Goal: Transaction & Acquisition: Purchase product/service

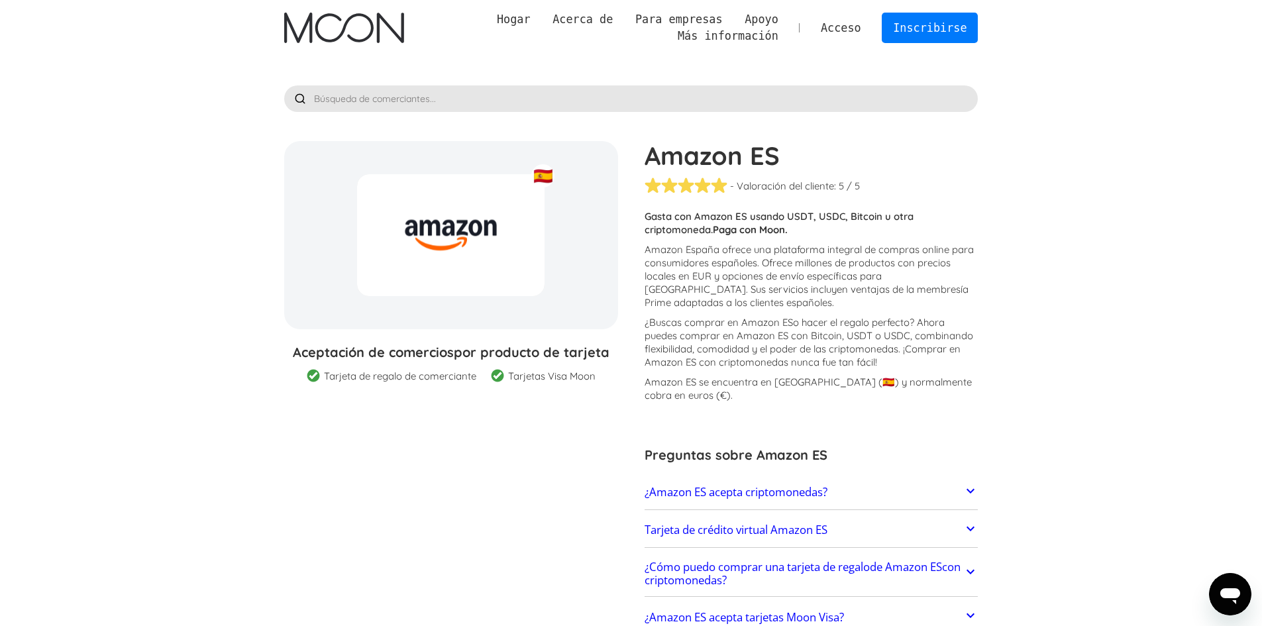
click at [753, 270] on font "Amazon España ofrece una plataforma integral de compras online para consumidore…" at bounding box center [809, 276] width 329 height 66
click at [357, 36] on img "hogar" at bounding box center [344, 28] width 120 height 30
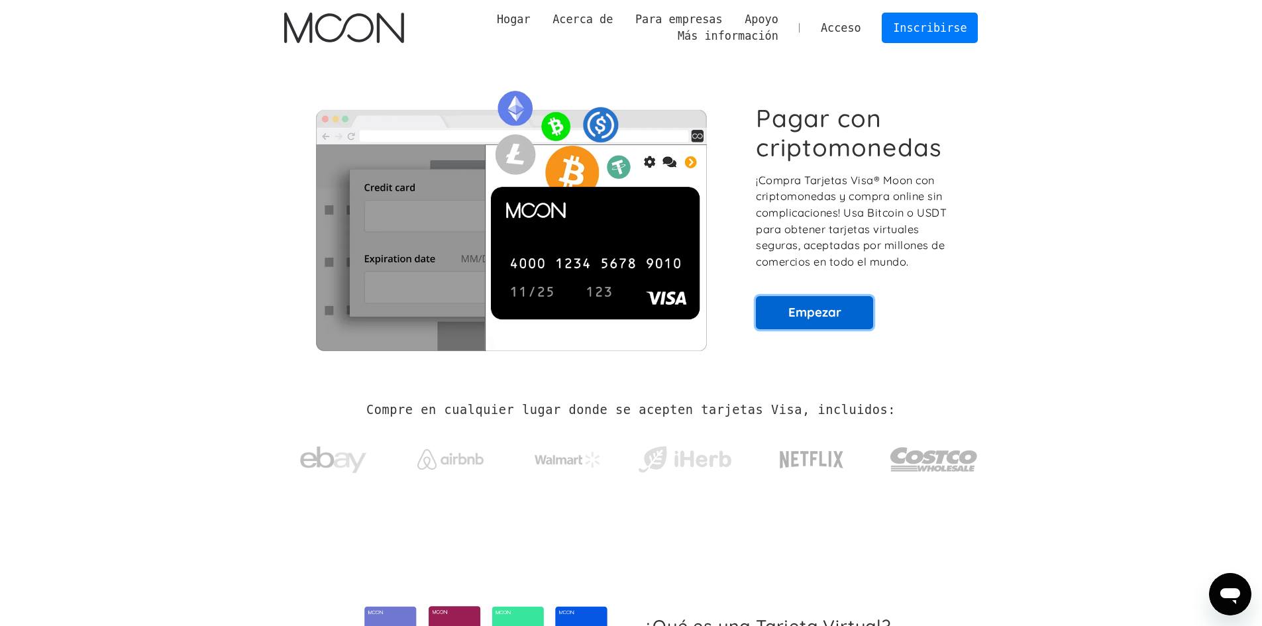
click at [791, 324] on link "Empezar" at bounding box center [814, 312] width 117 height 33
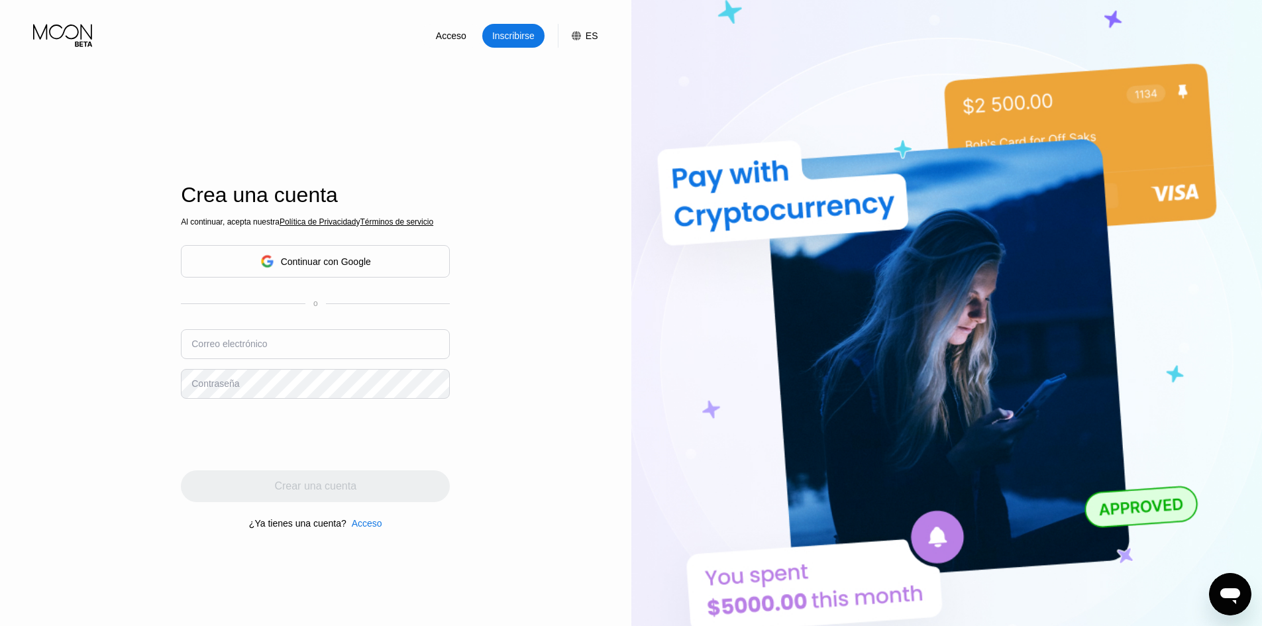
click at [335, 271] on div "Continuar con Google" at bounding box center [315, 261] width 111 height 21
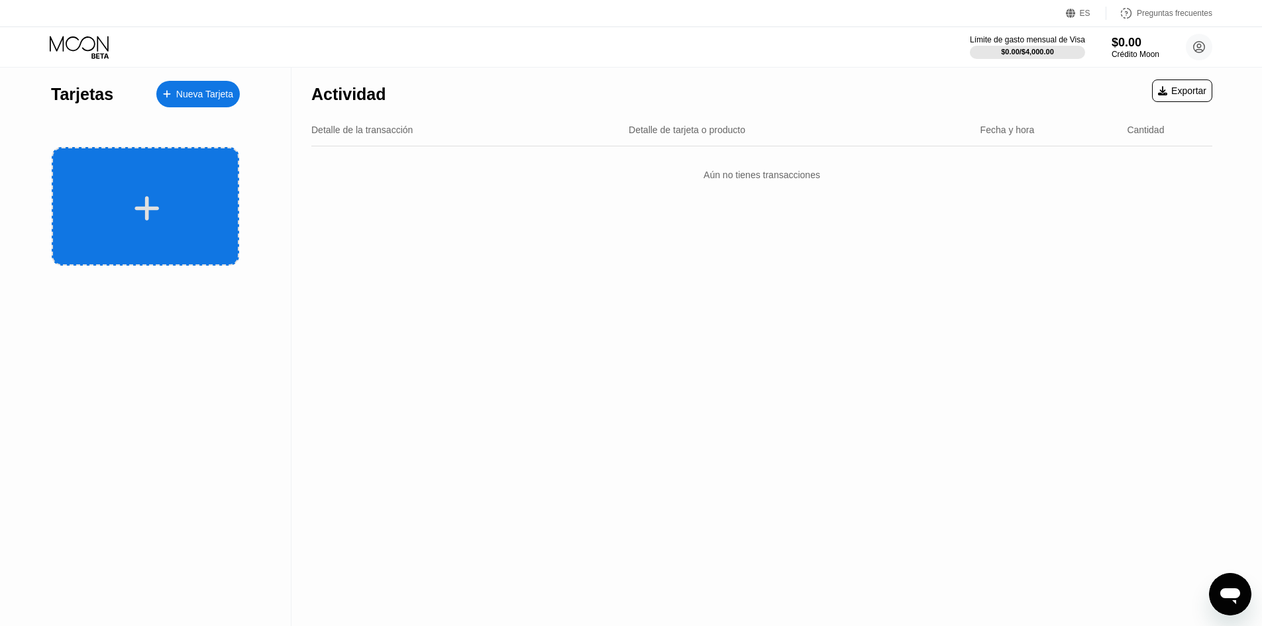
click at [189, 162] on div at bounding box center [146, 206] width 188 height 119
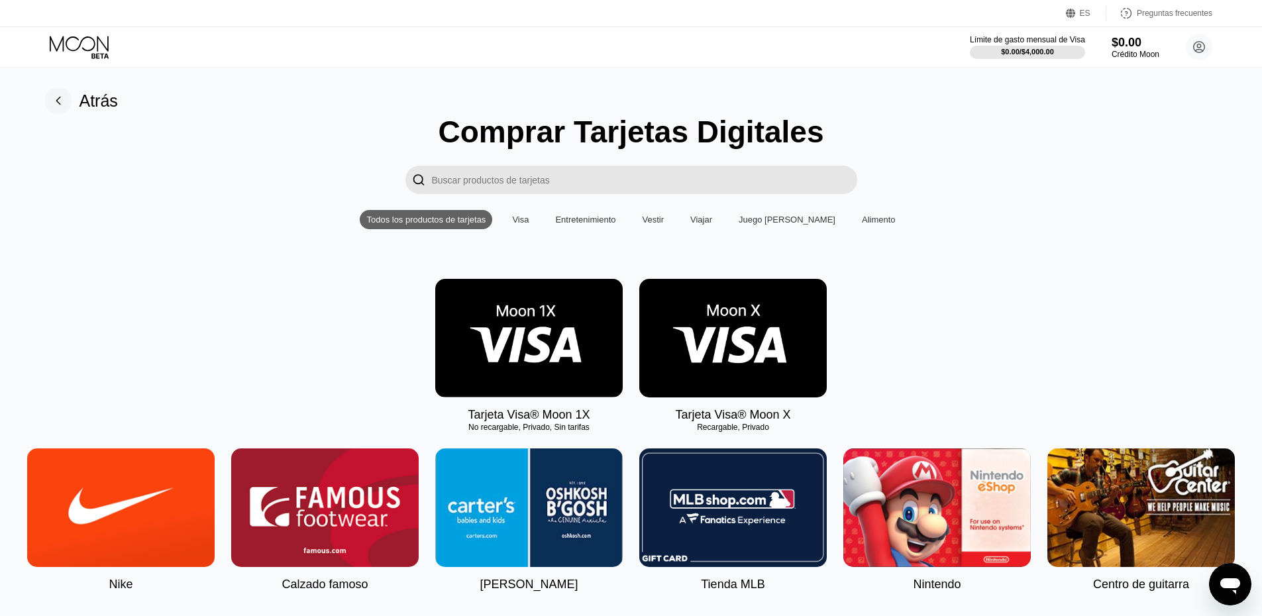
click at [595, 217] on div "Entretenimiento" at bounding box center [586, 219] width 74 height 19
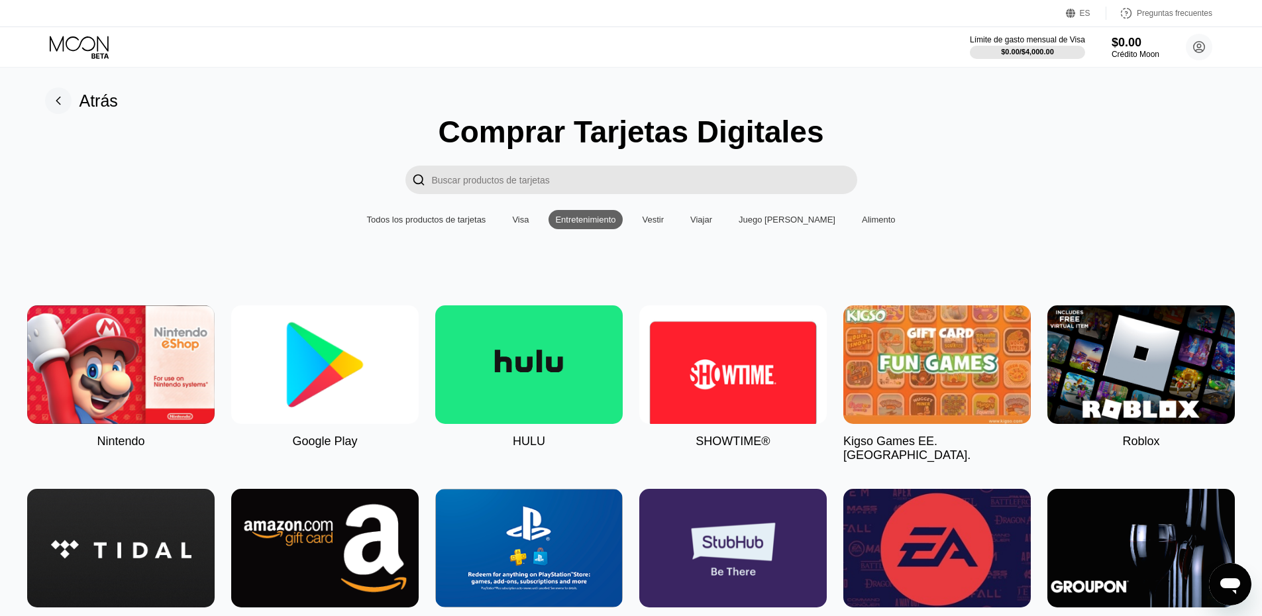
click at [663, 229] on div "Vestir" at bounding box center [653, 219] width 35 height 19
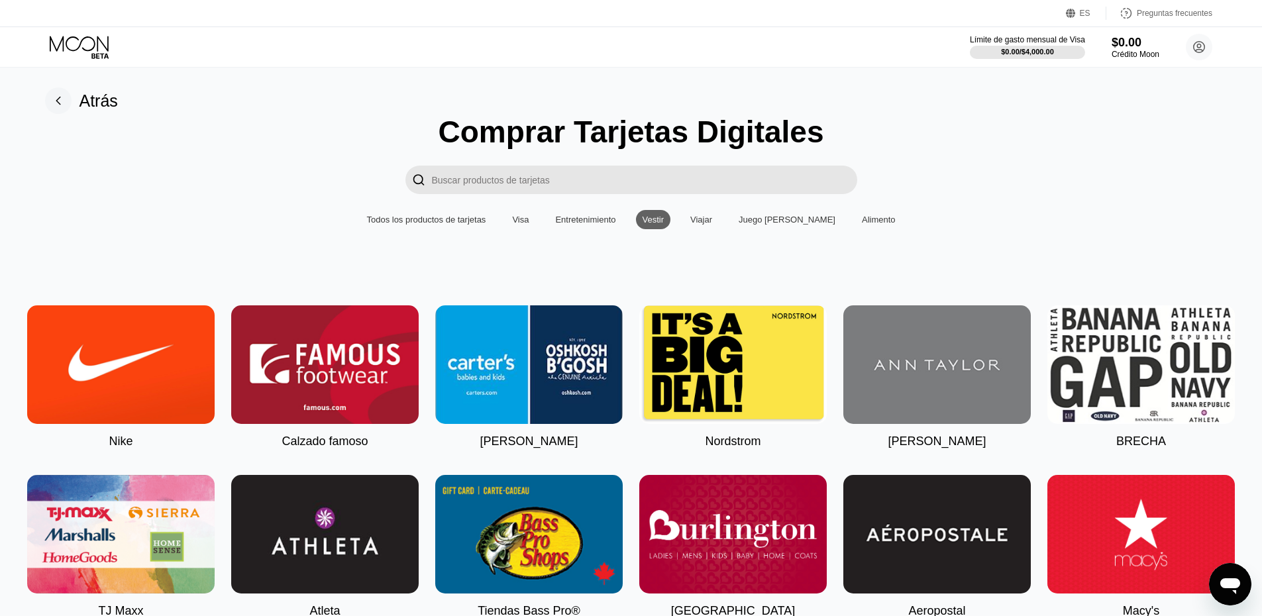
click at [712, 225] on font "Viajar" at bounding box center [701, 220] width 22 height 10
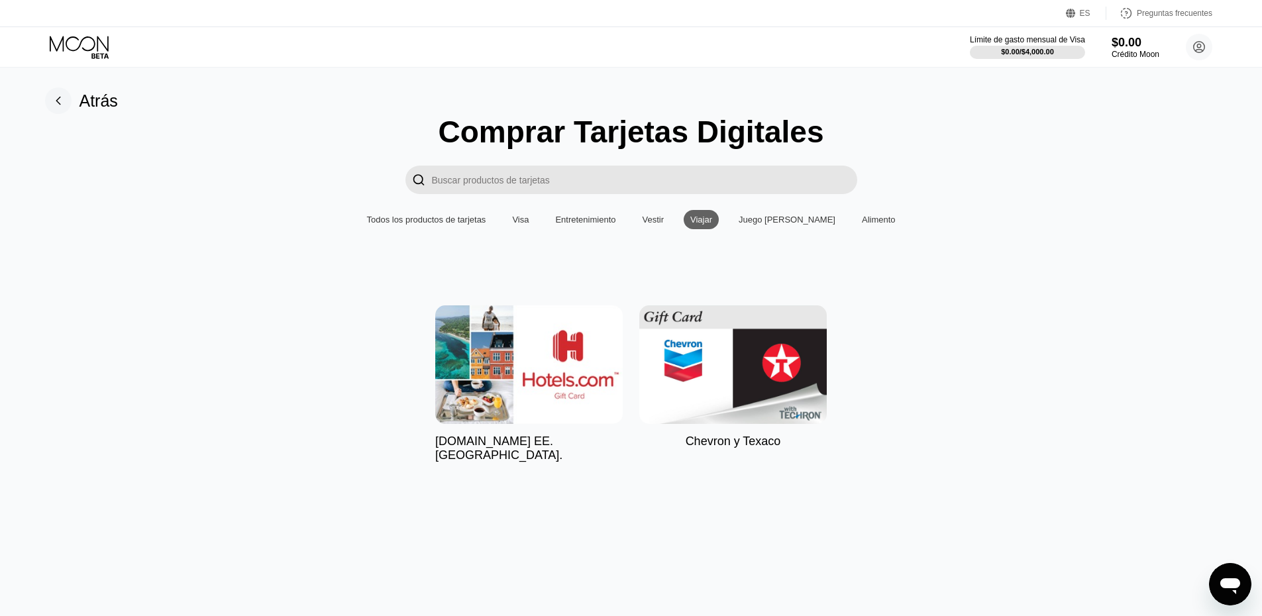
click at [755, 225] on div "Juego [PERSON_NAME]" at bounding box center [787, 219] width 110 height 19
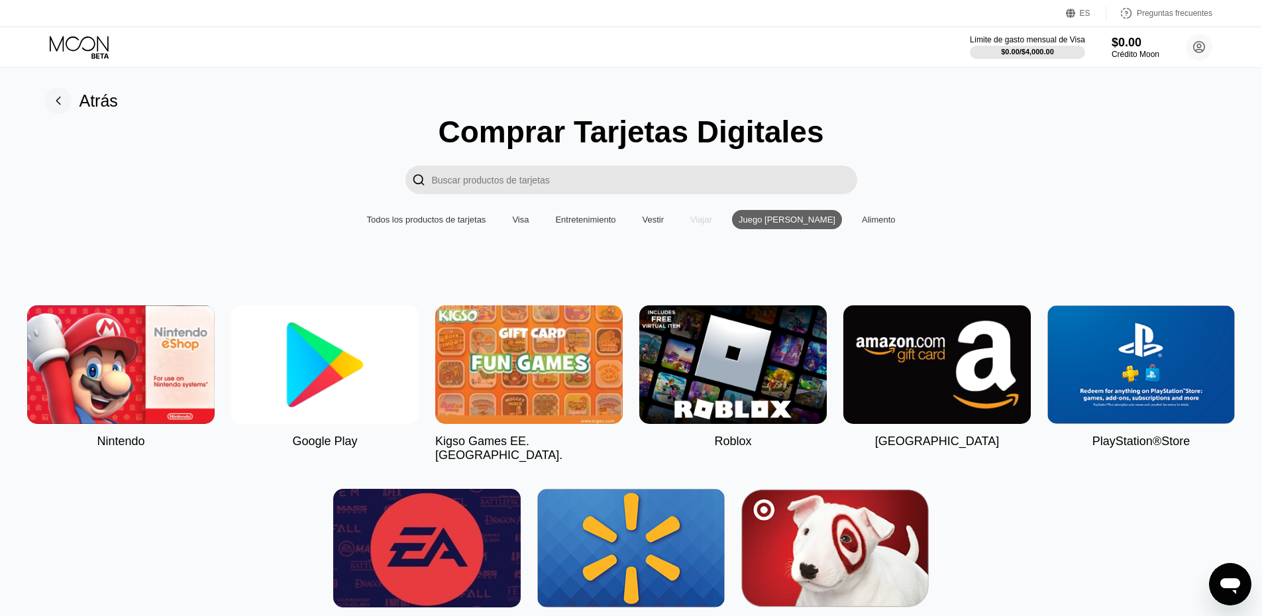
click at [710, 220] on div "Viajar" at bounding box center [701, 219] width 35 height 19
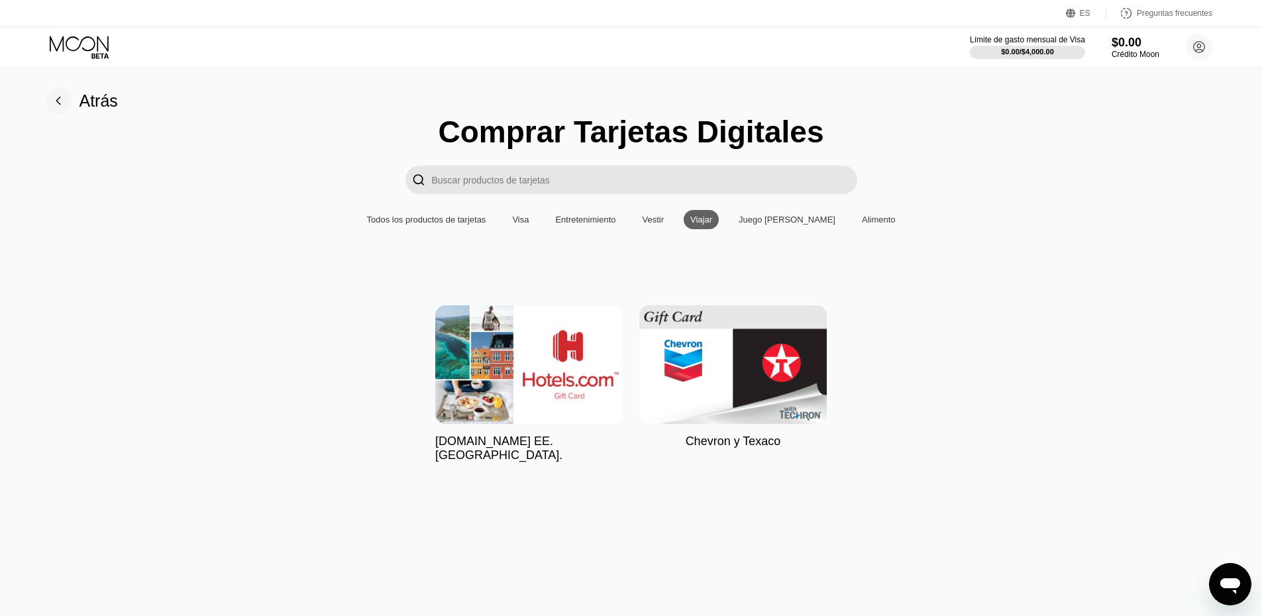
click at [796, 223] on font "Juego [PERSON_NAME]" at bounding box center [787, 220] width 97 height 10
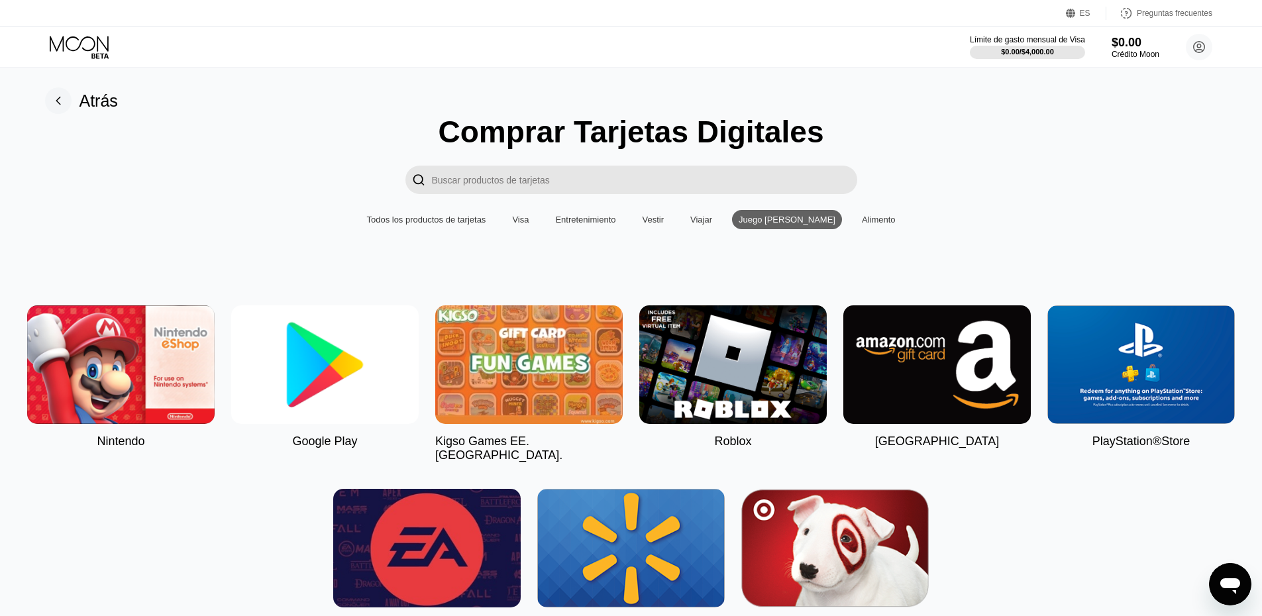
click at [855, 225] on div "Alimento" at bounding box center [878, 219] width 47 height 19
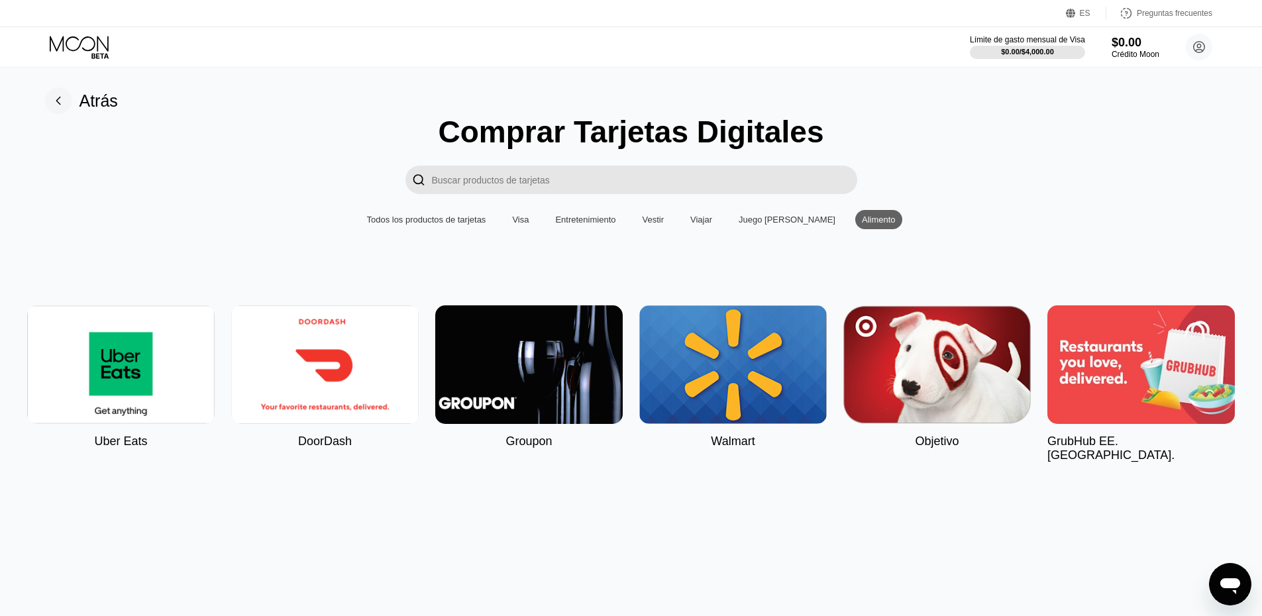
click at [712, 225] on font "Viajar" at bounding box center [701, 220] width 22 height 10
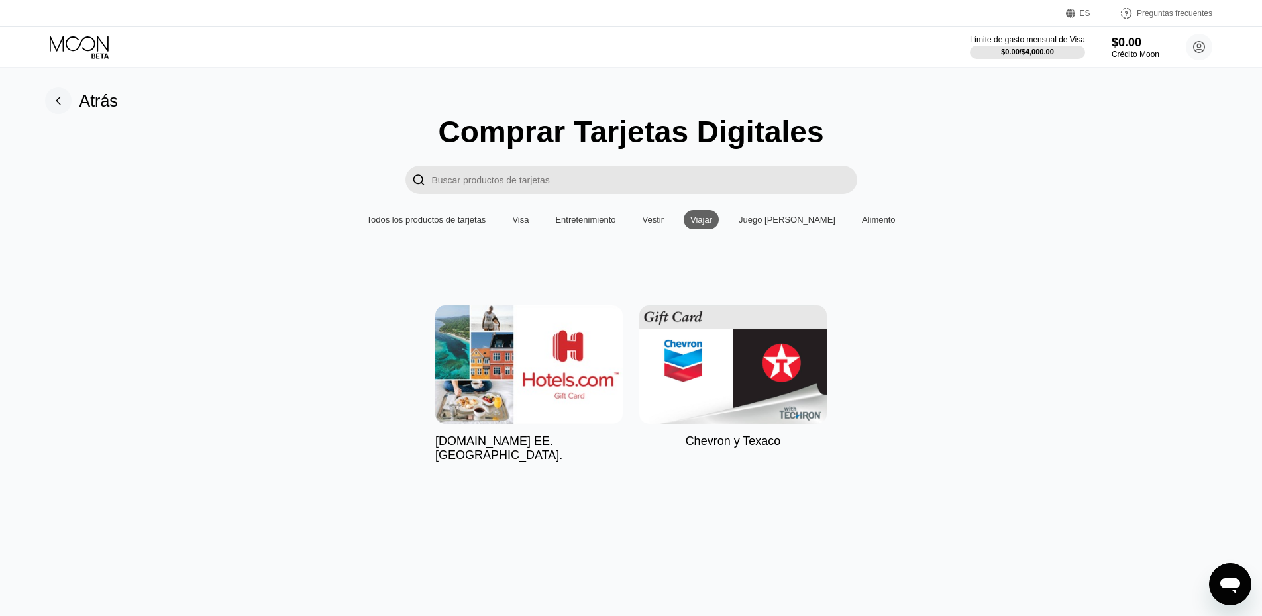
click at [862, 225] on font "Alimento" at bounding box center [879, 220] width 34 height 10
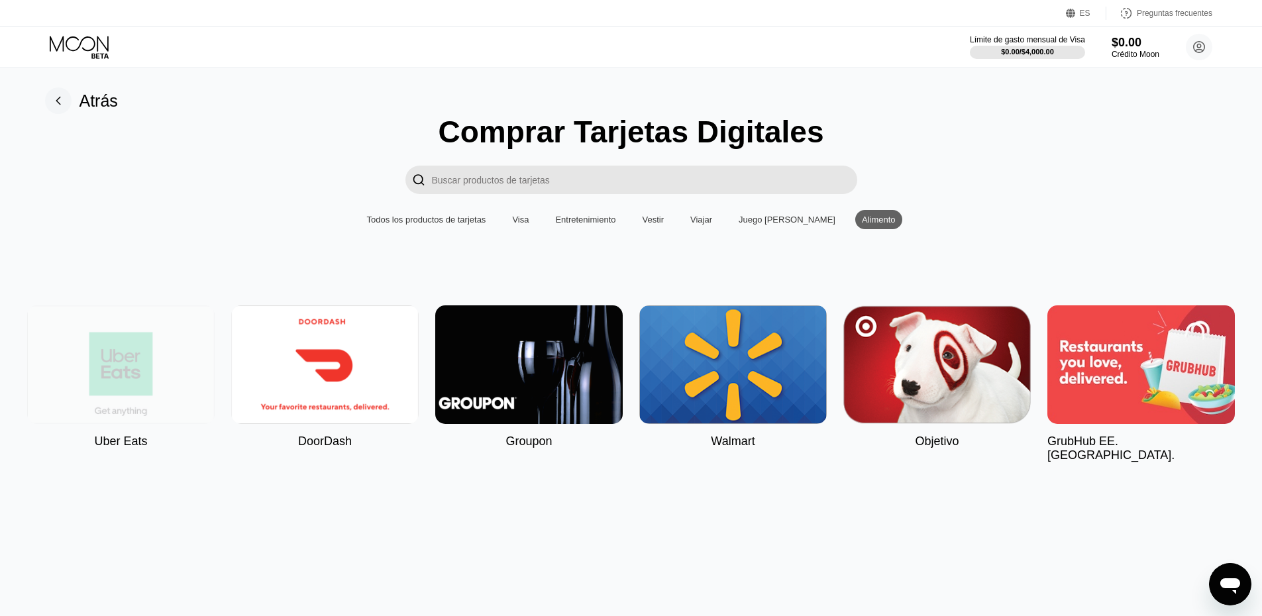
click at [77, 402] on img at bounding box center [121, 364] width 188 height 119
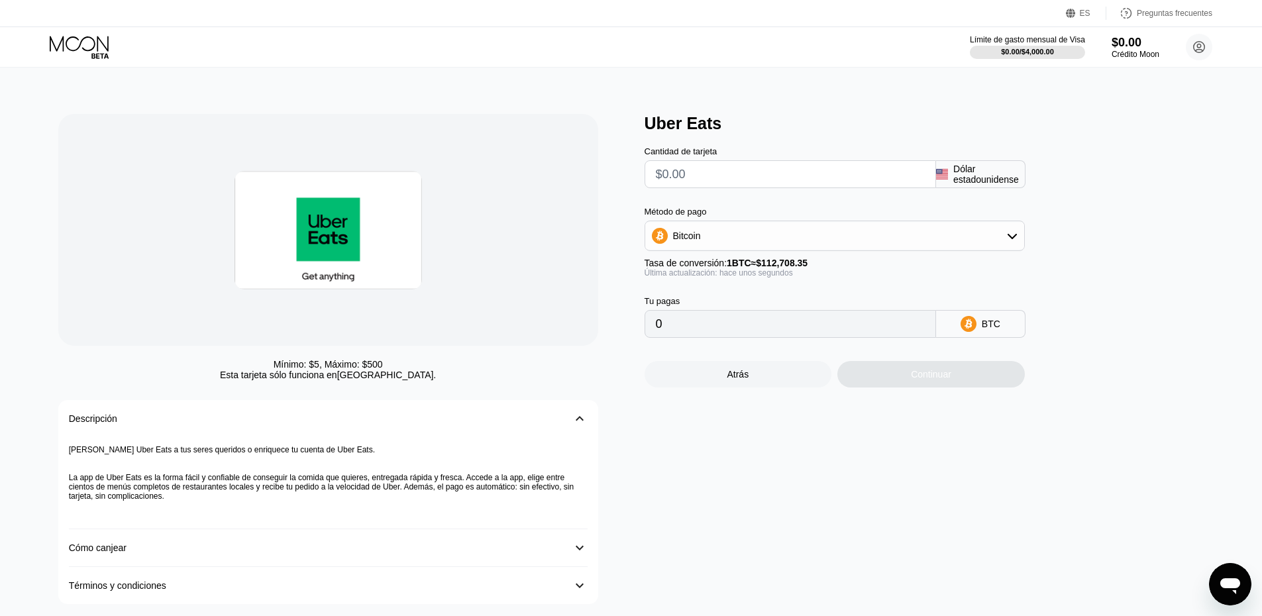
click at [700, 227] on div "Bitcoin" at bounding box center [835, 236] width 380 height 30
click at [717, 244] on div "Bitcoin" at bounding box center [834, 236] width 379 height 27
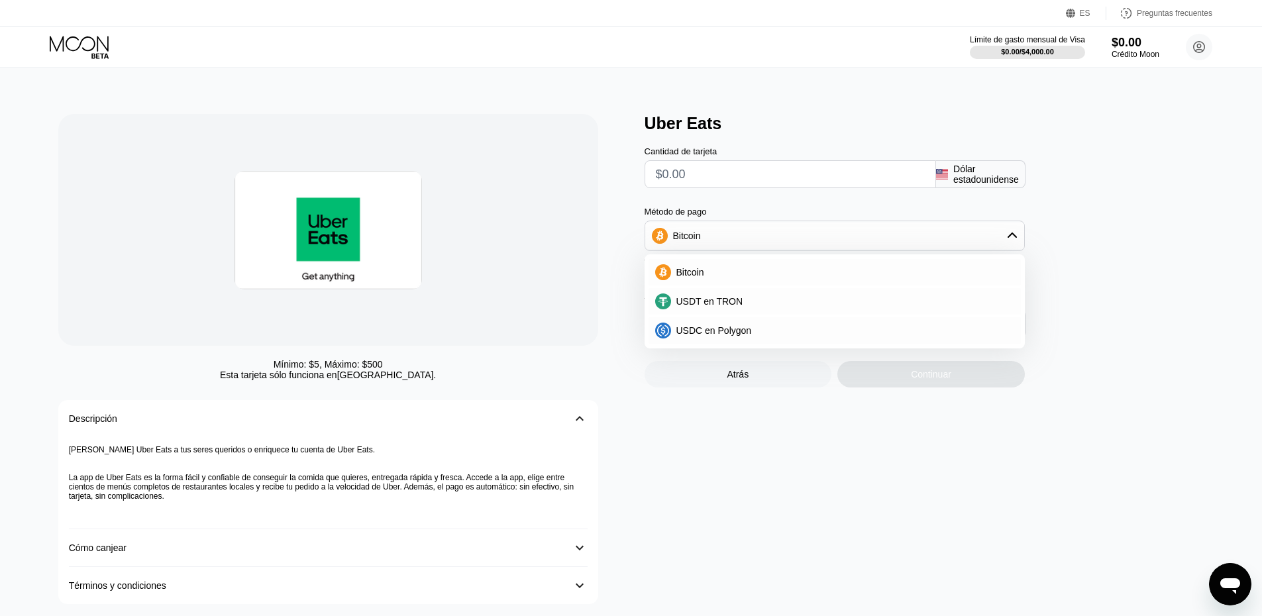
click at [768, 225] on div "Método de pago Bitcoin Bitcoin USDT en TRON USDC en Polygon" at bounding box center [835, 229] width 380 height 44
click at [779, 205] on div "Cantidad de tarjeta Dólar estadounidense Método de pago Bitcoin Bitcoin USDT en…" at bounding box center [857, 235] width 424 height 205
drag, startPoint x: 766, startPoint y: 239, endPoint x: 762, endPoint y: 245, distance: 7.2
click at [762, 245] on div "Bitcoin" at bounding box center [834, 236] width 379 height 27
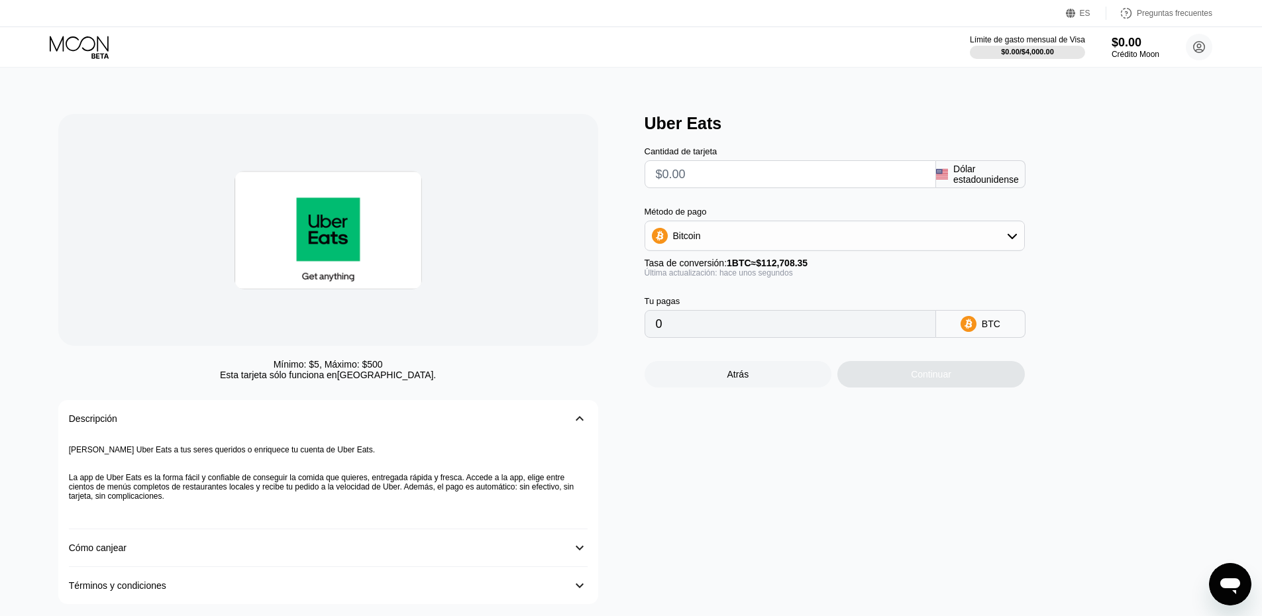
click at [774, 212] on div "Método de pago" at bounding box center [835, 212] width 380 height 10
